Goal: Task Accomplishment & Management: Use online tool/utility

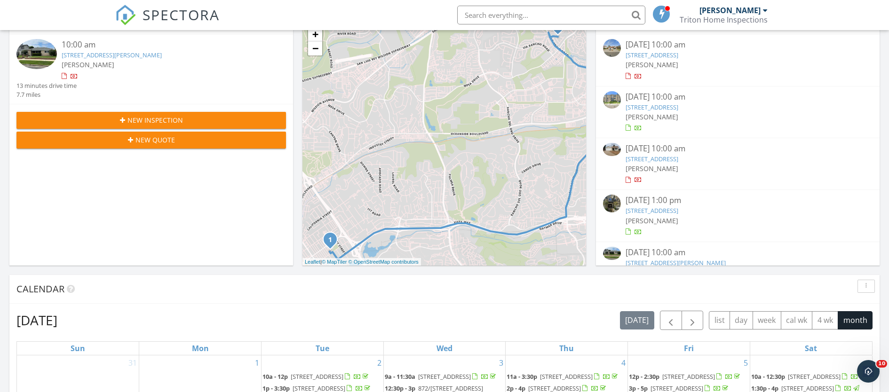
scroll to position [215, 0]
click at [678, 163] on link "1120 Walpen Dr, San Diego, CA 92154" at bounding box center [651, 159] width 53 height 8
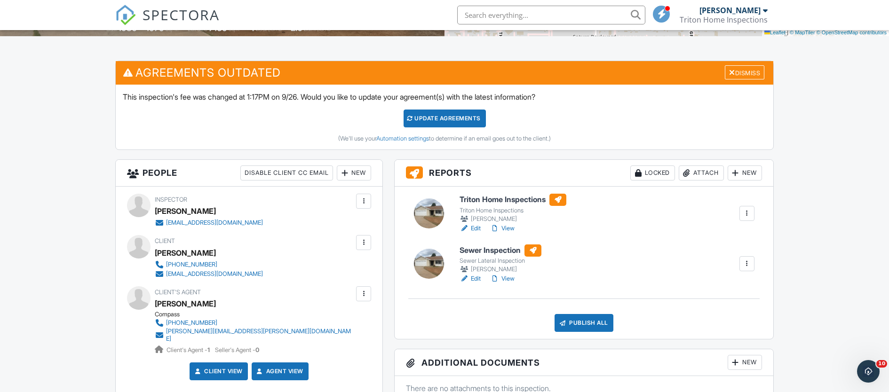
scroll to position [260, 0]
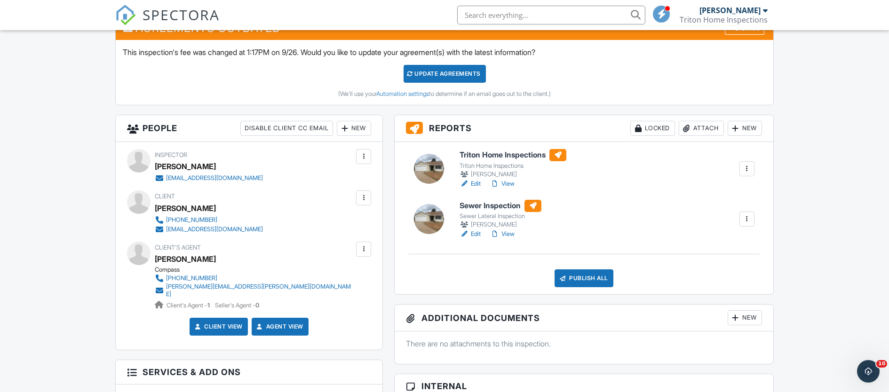
click at [477, 183] on link "Edit" at bounding box center [469, 183] width 21 height 9
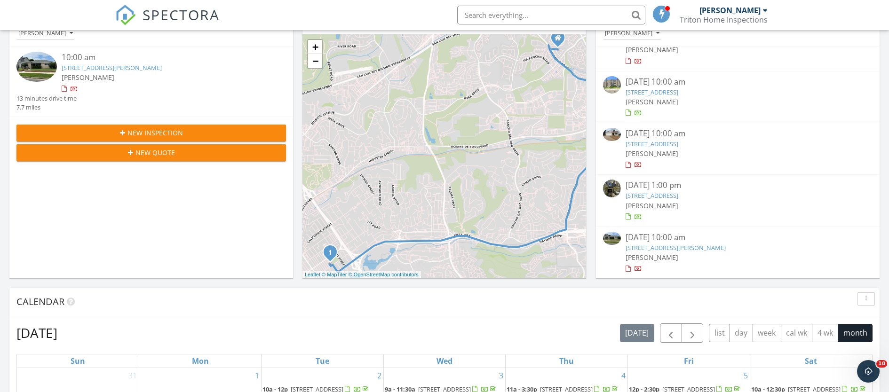
scroll to position [268, 0]
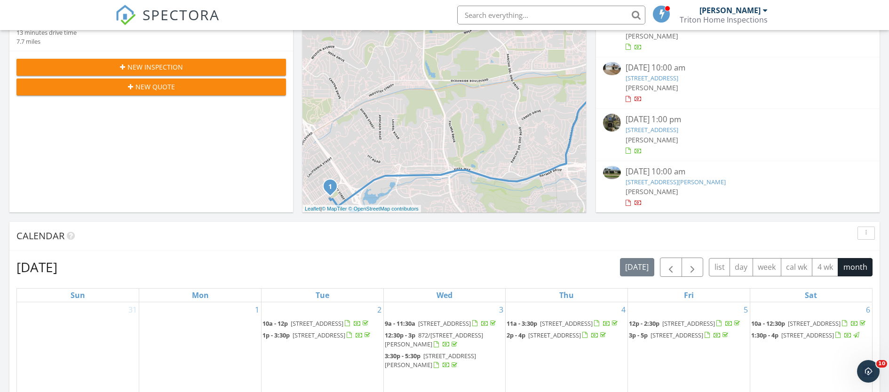
click at [687, 180] on link "1831 S Horne St, Oceanside, CA 92054" at bounding box center [675, 182] width 100 height 8
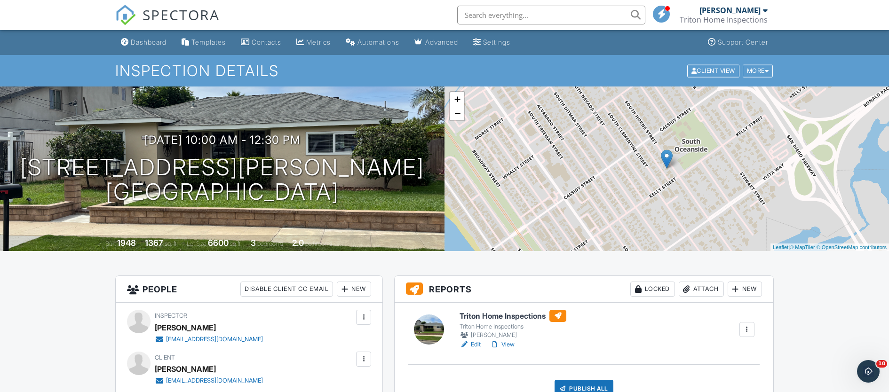
click at [477, 345] on link "Edit" at bounding box center [469, 344] width 21 height 9
